Goal: Obtain resource: Download file/media

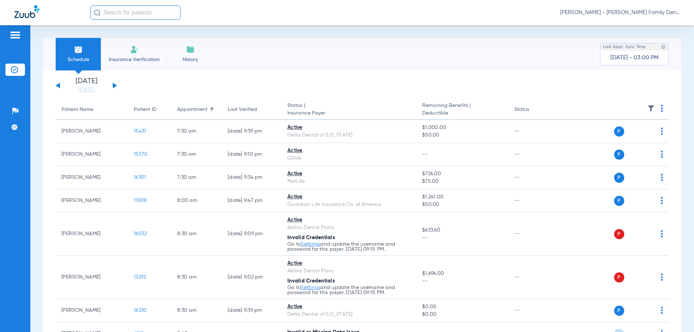
click at [113, 85] on button at bounding box center [115, 85] width 4 height 5
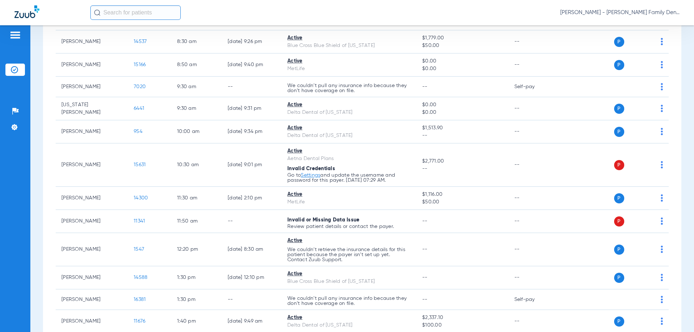
scroll to position [253, 0]
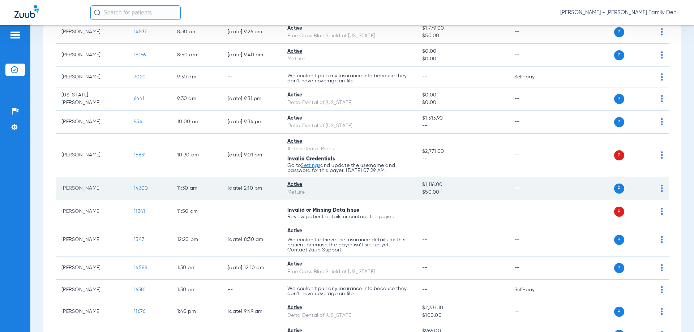
click at [143, 188] on span "14300" at bounding box center [141, 188] width 14 height 5
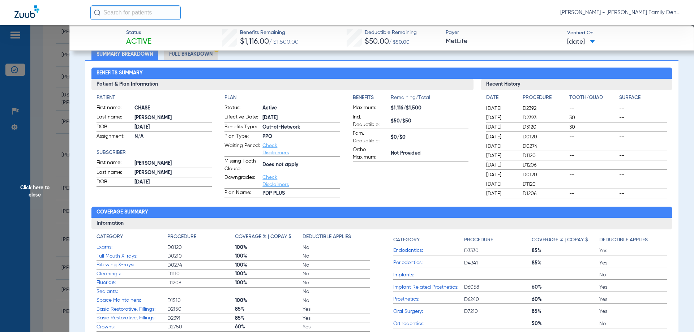
scroll to position [0, 0]
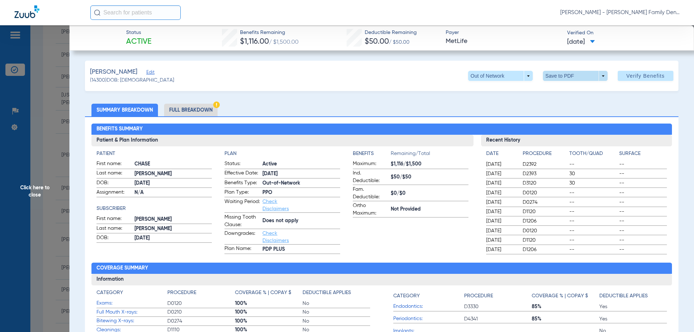
click at [582, 74] on span at bounding box center [575, 76] width 65 height 10
click at [572, 89] on span "Save to PDF" at bounding box center [572, 90] width 29 height 5
